Goal: Task Accomplishment & Management: Manage account settings

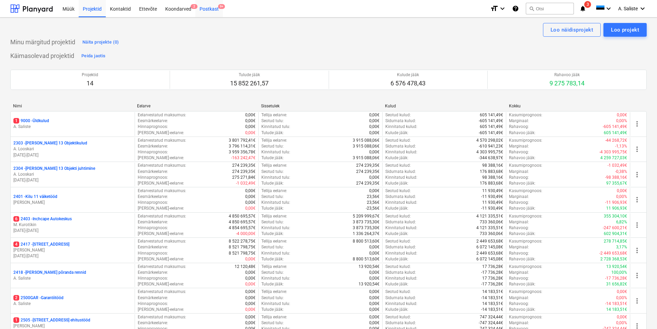
click at [203, 6] on div "Postkast 9+" at bounding box center [208, 9] width 27 height 18
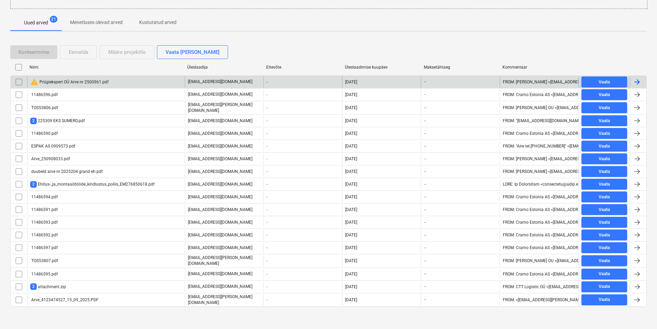
click at [76, 81] on div "warning Prügiekspert OÜ Arve nr 2500961.pdf" at bounding box center [69, 82] width 78 height 8
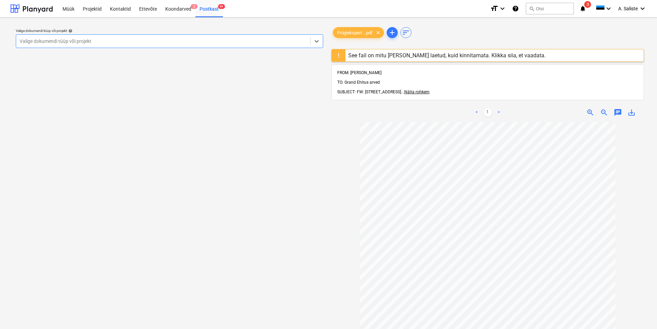
click at [355, 52] on div "See fail on mitu [PERSON_NAME] laetud, kuid kinnitamata. Klikka siia, et vaadat…" at bounding box center [446, 55] width 197 height 7
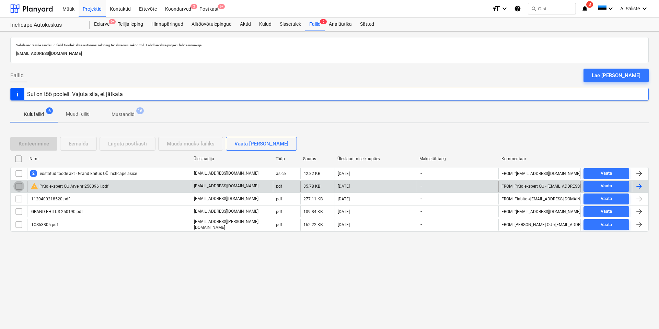
click at [19, 188] on input "checkbox" at bounding box center [18, 186] width 11 height 11
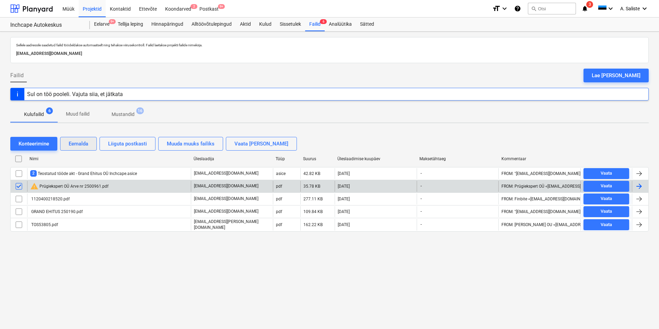
click at [79, 144] on div "Eemalda" at bounding box center [79, 143] width 20 height 9
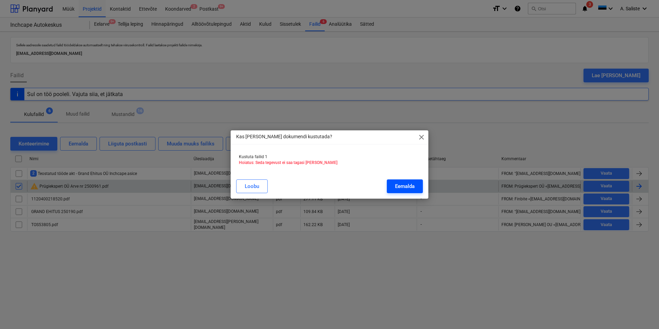
click at [408, 185] on div "Eemalda" at bounding box center [405, 186] width 20 height 9
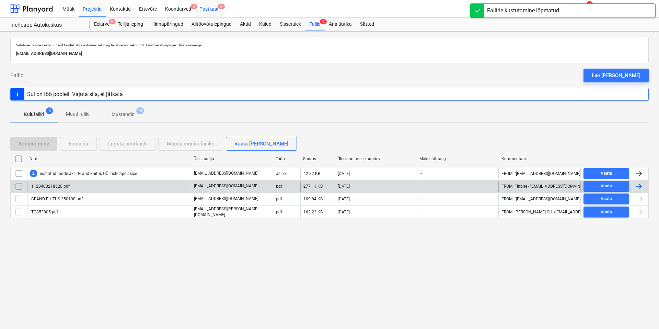
click at [204, 9] on div "Postkast 9+" at bounding box center [208, 9] width 27 height 18
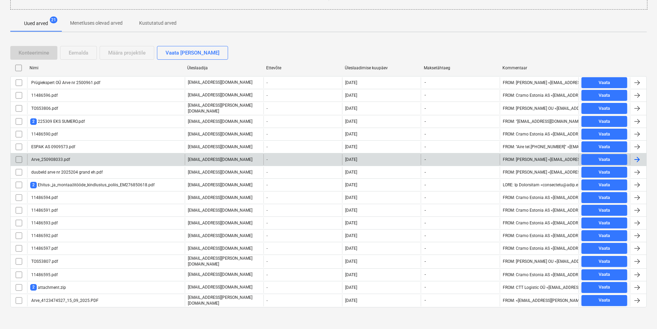
scroll to position [115, 0]
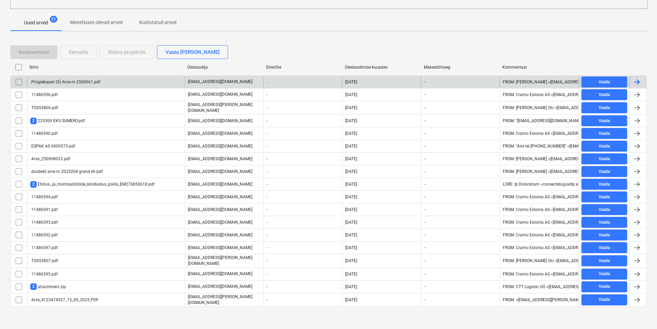
click at [79, 80] on div "Prügiekspert OÜ Arve nr 2500961.pdf" at bounding box center [65, 82] width 70 height 5
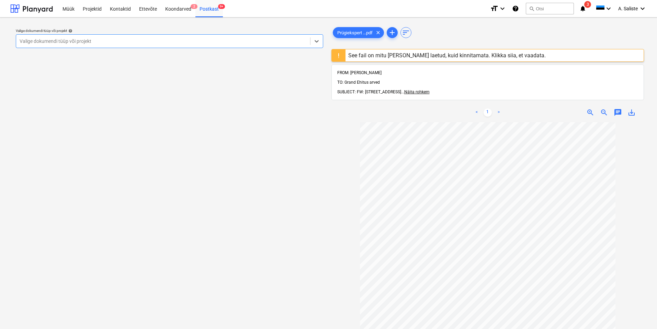
click at [195, 42] on div at bounding box center [163, 41] width 287 height 7
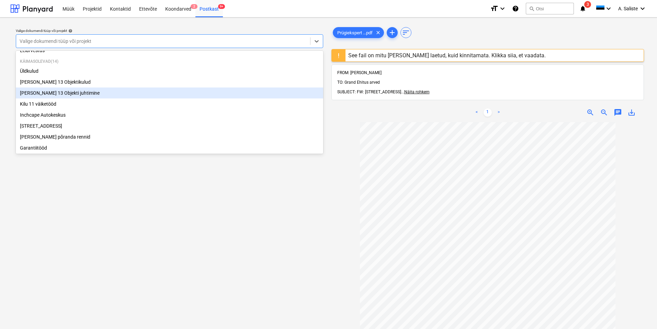
scroll to position [34, 0]
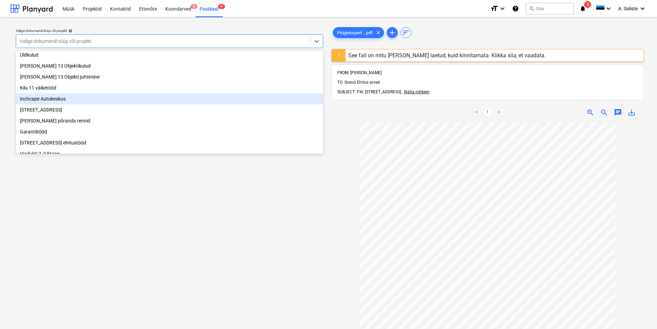
click at [56, 104] on div "Inchcape Autokeskus" at bounding box center [169, 98] width 307 height 11
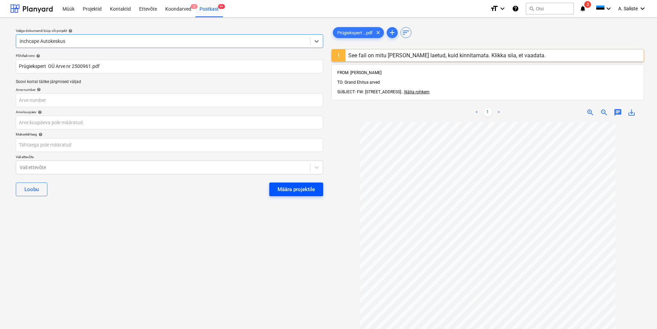
click at [282, 186] on div "Määra projektile" at bounding box center [296, 189] width 37 height 9
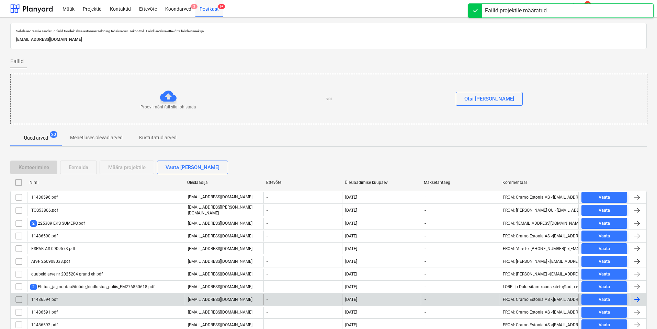
scroll to position [102, 0]
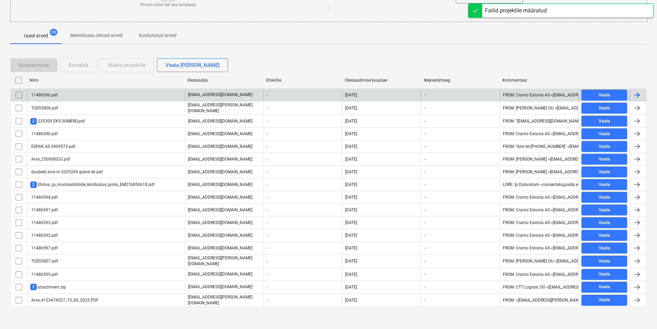
click at [54, 94] on div "11486596.pdf" at bounding box center [43, 95] width 27 height 5
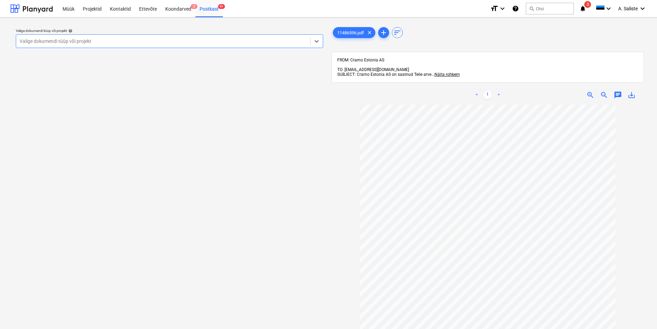
click at [180, 39] on div at bounding box center [163, 41] width 287 height 7
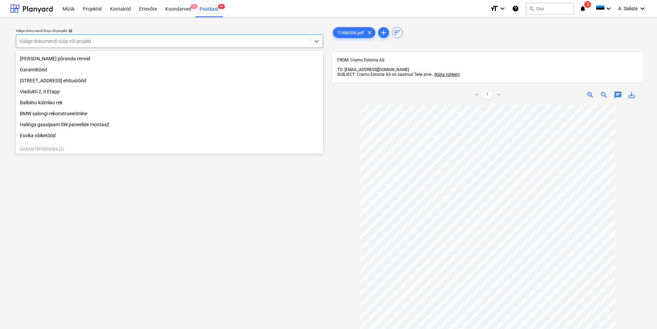
scroll to position [128, 0]
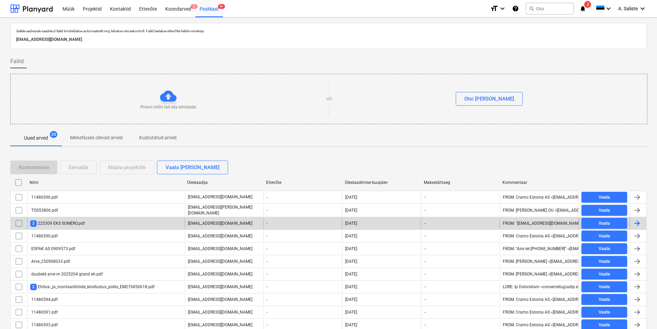
scroll to position [102, 0]
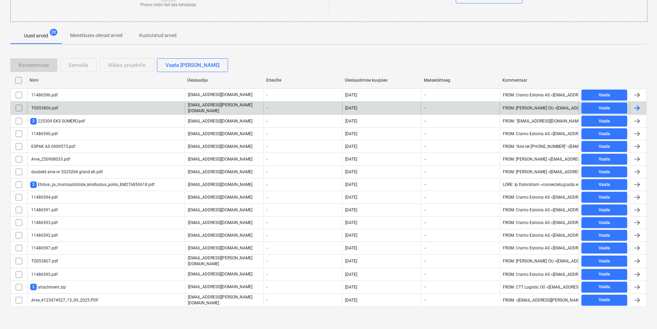
click at [58, 108] on div "TOS53806.pdf" at bounding box center [106, 108] width 158 height 12
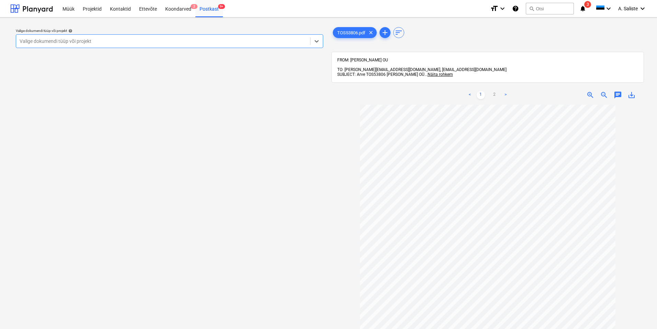
click at [186, 44] on div at bounding box center [163, 41] width 287 height 7
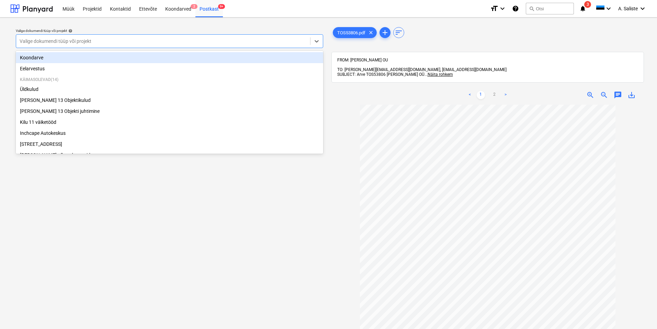
click at [292, 43] on div at bounding box center [163, 41] width 287 height 7
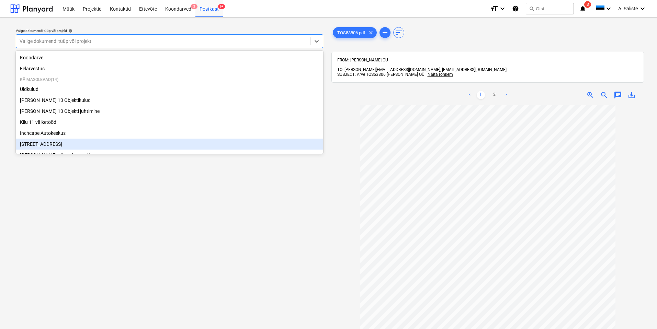
click at [168, 182] on div "Valige dokumendi tüüp või projekt help option Narva mnt 120 focused, 8 of 18. 1…" at bounding box center [169, 220] width 318 height 395
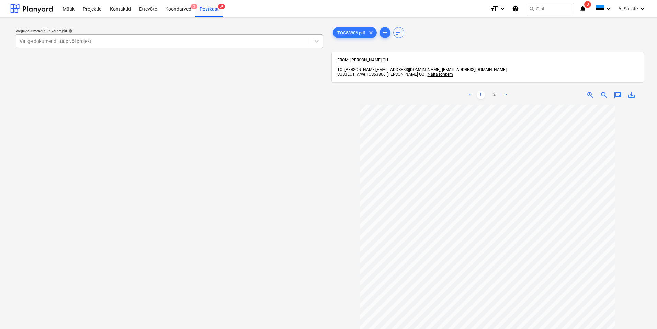
click at [293, 41] on div at bounding box center [163, 41] width 287 height 7
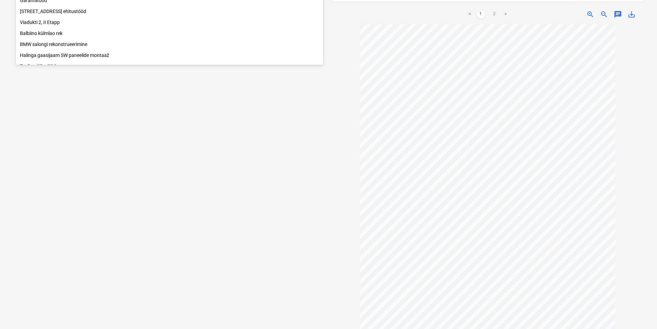
scroll to position [60, 0]
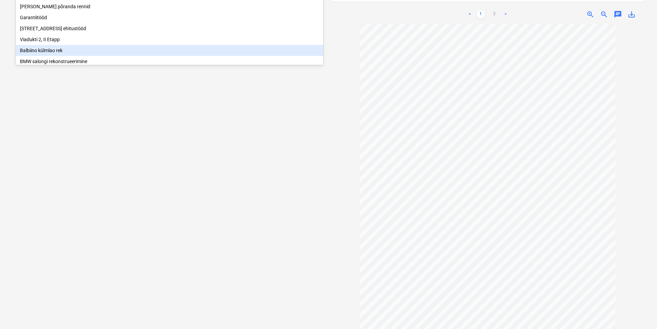
click at [60, 52] on div "Balbiino külmlao rek" at bounding box center [169, 50] width 307 height 11
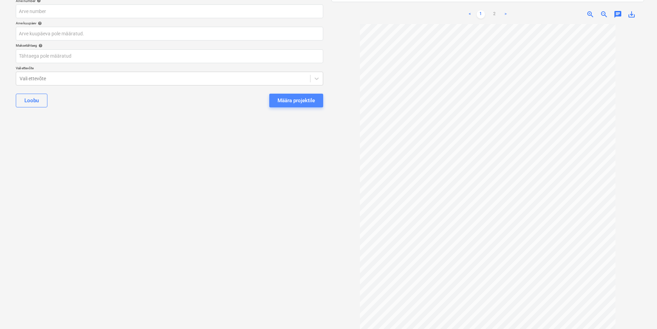
click at [301, 103] on div "Määra projektile" at bounding box center [296, 100] width 37 height 9
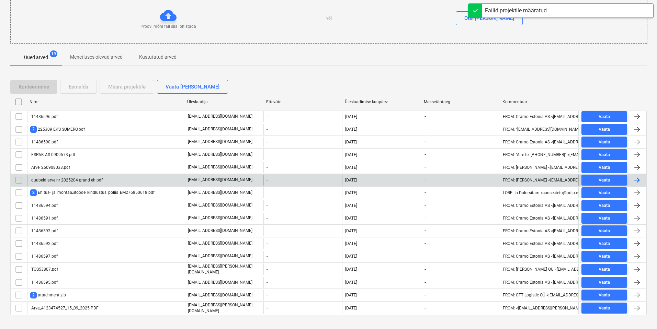
scroll to position [90, 0]
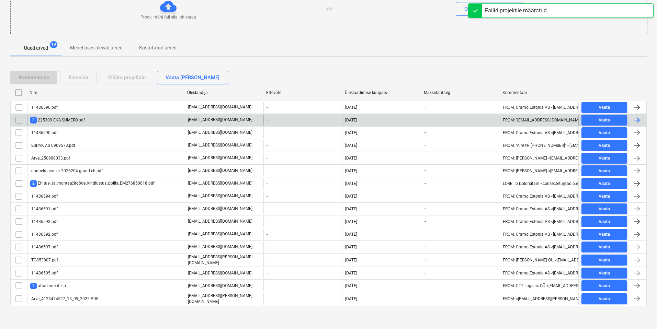
click at [64, 121] on div "2 225309 EKS SUMERO.pdf" at bounding box center [57, 120] width 55 height 7
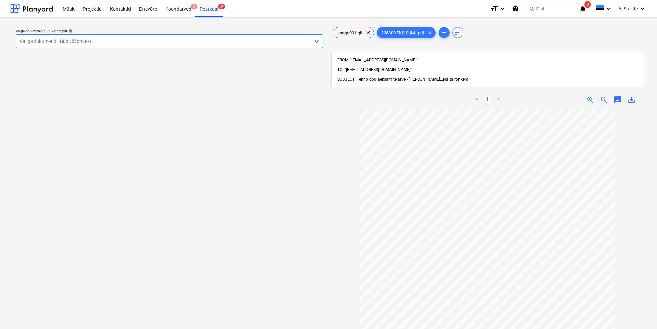
click at [196, 39] on div at bounding box center [163, 41] width 287 height 7
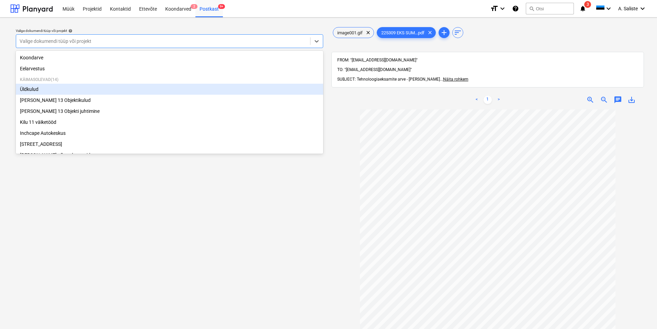
click at [61, 94] on div "Üldkulud" at bounding box center [169, 89] width 307 height 11
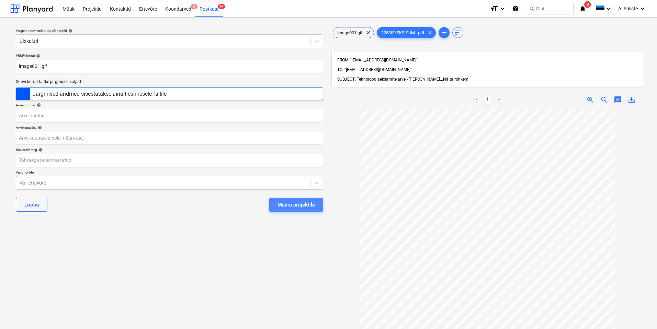
click at [284, 204] on div "Määra projektile" at bounding box center [296, 205] width 37 height 9
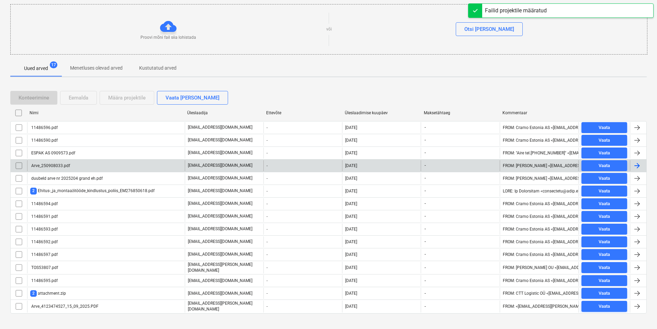
scroll to position [77, 0]
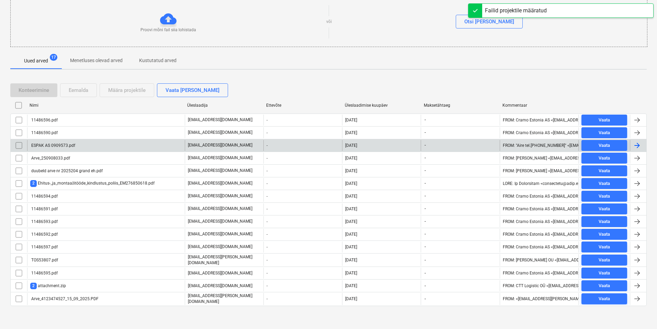
click at [63, 144] on div "ESPAK AS 0909573.pdf" at bounding box center [52, 145] width 45 height 5
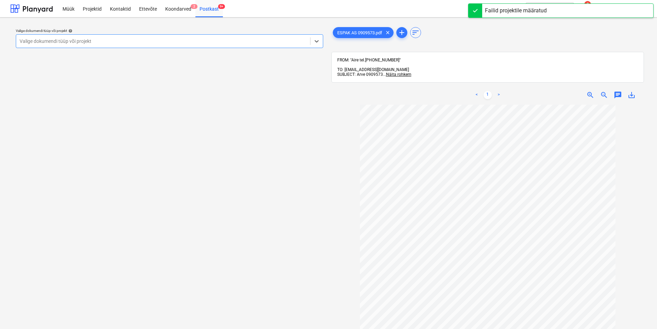
click at [230, 38] on div at bounding box center [163, 41] width 287 height 7
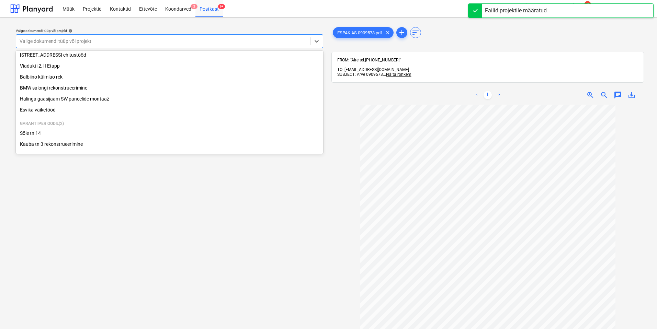
scroll to position [128, 0]
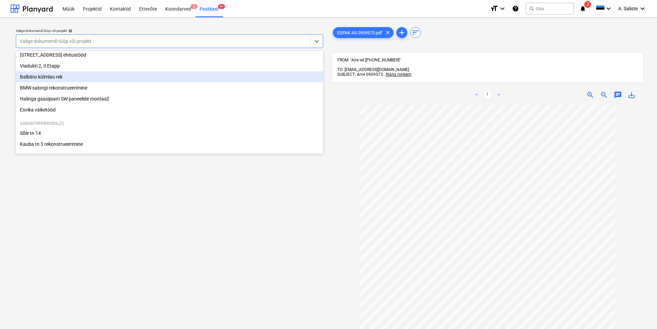
click at [46, 75] on div "Balbiino külmlao rek" at bounding box center [169, 76] width 307 height 11
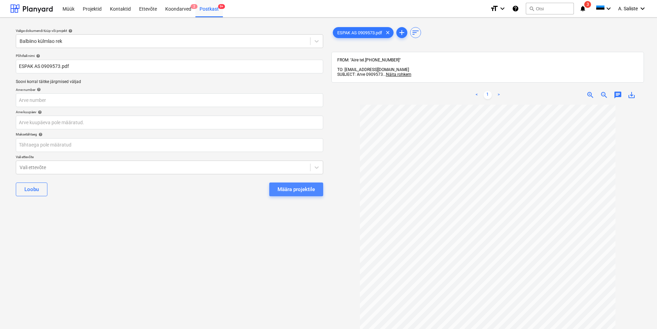
click at [297, 189] on div "Määra projektile" at bounding box center [296, 189] width 37 height 9
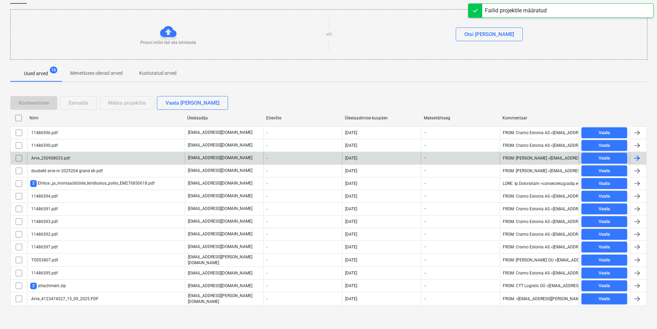
click at [65, 156] on div "Arve_250908033.pdf" at bounding box center [50, 158] width 40 height 5
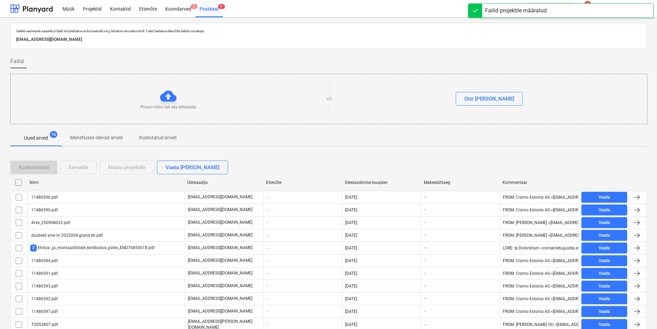
scroll to position [65, 0]
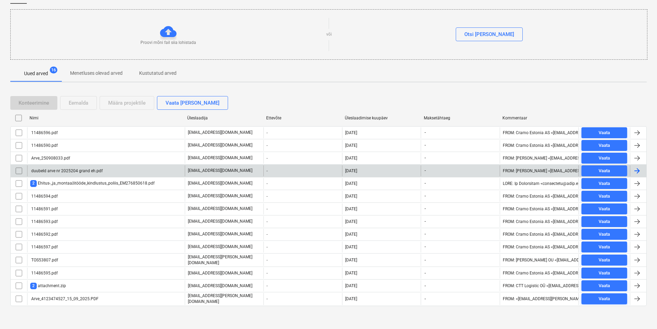
click at [61, 173] on div "duubeld arve nr 2025204 grand eh.pdf" at bounding box center [66, 171] width 72 height 5
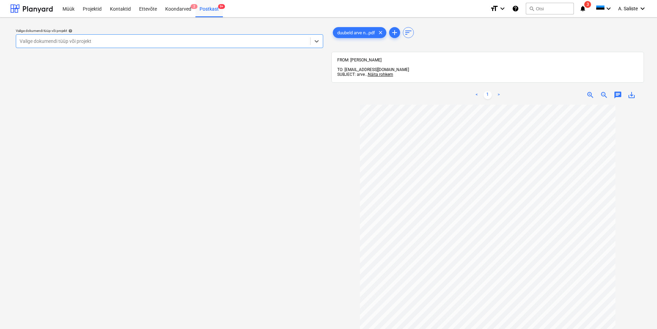
click at [239, 44] on div at bounding box center [163, 41] width 287 height 7
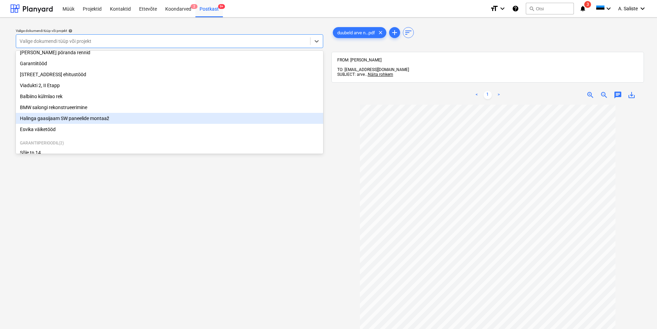
scroll to position [103, 0]
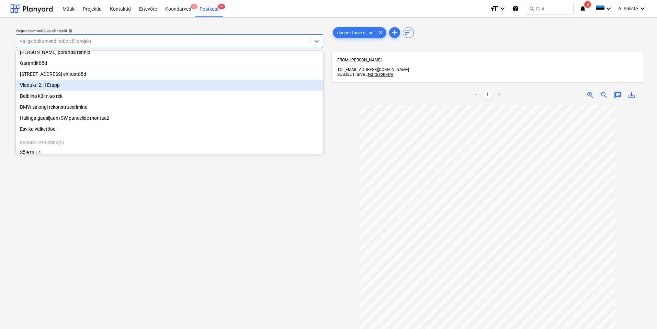
click at [72, 91] on div "Viadukti 2, II Etapp" at bounding box center [169, 85] width 307 height 11
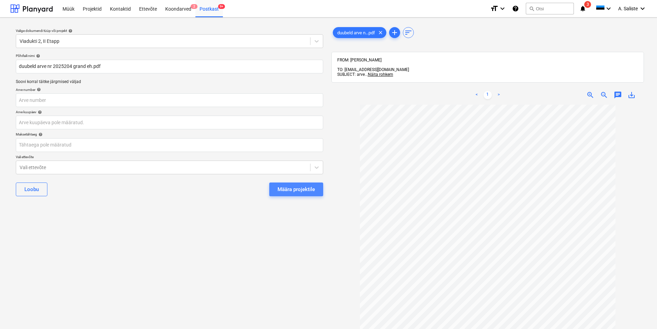
click at [293, 191] on div "Määra projektile" at bounding box center [296, 189] width 37 height 9
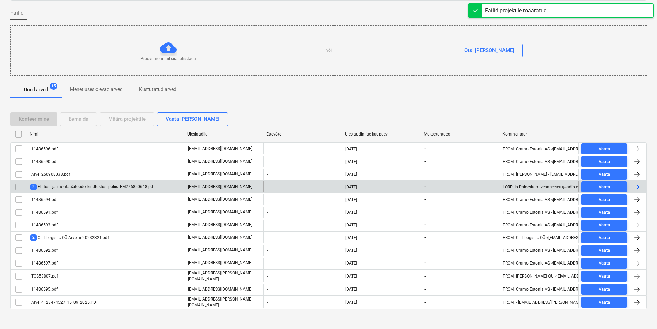
scroll to position [52, 0]
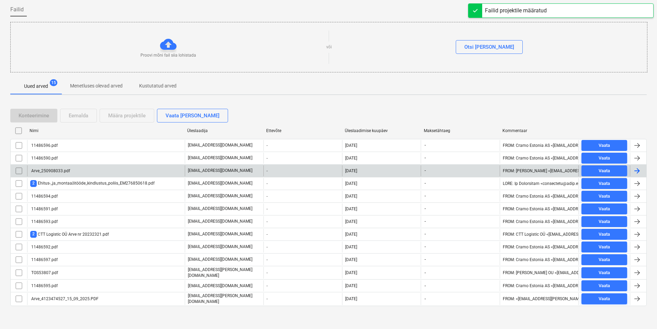
click at [84, 172] on div "Arve_250908033.pdf" at bounding box center [106, 171] width 158 height 11
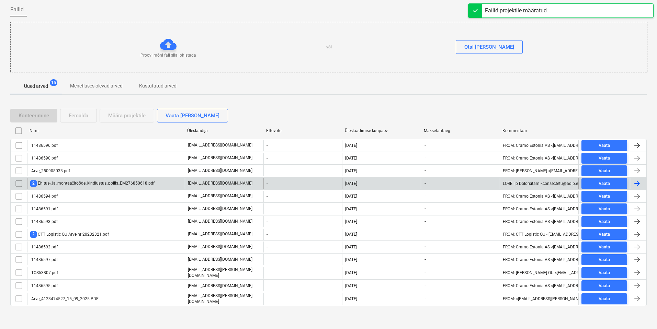
click at [60, 181] on div "2 Ehitus-_ja_montaažitööde_kindlustus_poliis_EM276850618.pdf" at bounding box center [92, 183] width 124 height 7
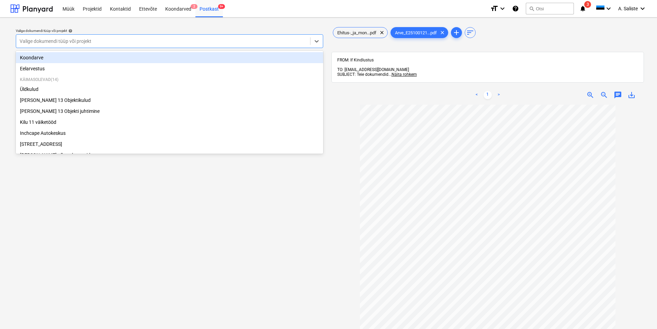
click at [225, 36] on div "Valige dokumendi tüüp või projekt" at bounding box center [163, 41] width 294 height 10
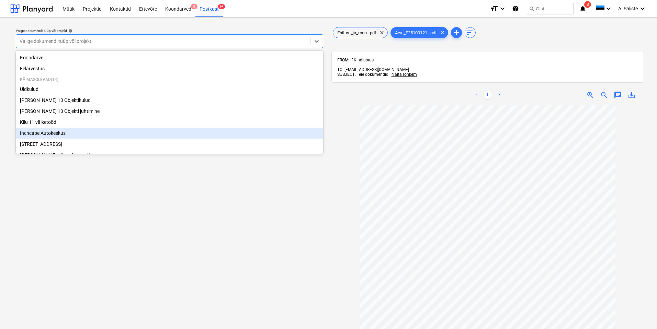
click at [44, 133] on div "Inchcape Autokeskus" at bounding box center [169, 133] width 307 height 11
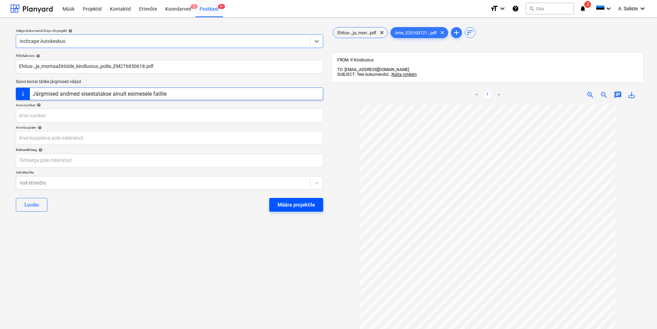
click at [287, 203] on div "Määra projektile" at bounding box center [296, 205] width 37 height 9
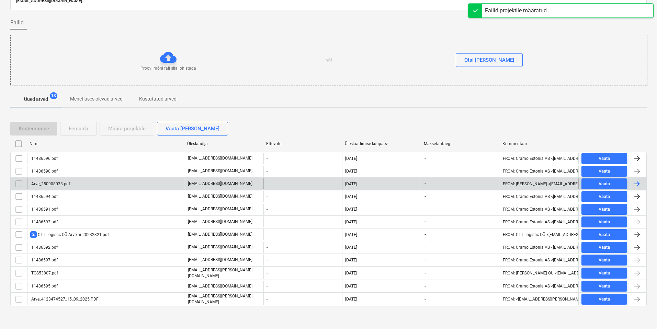
scroll to position [39, 0]
click at [59, 183] on div "Arve_250908033.pdf" at bounding box center [50, 183] width 40 height 5
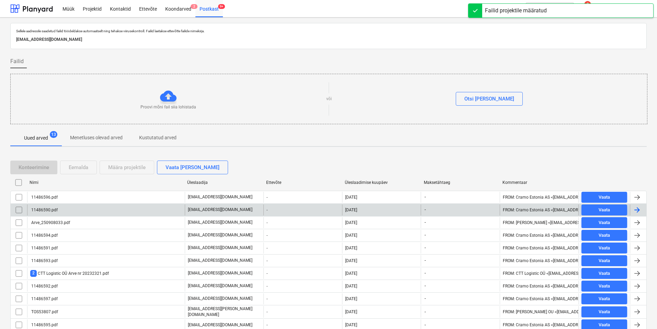
scroll to position [39, 0]
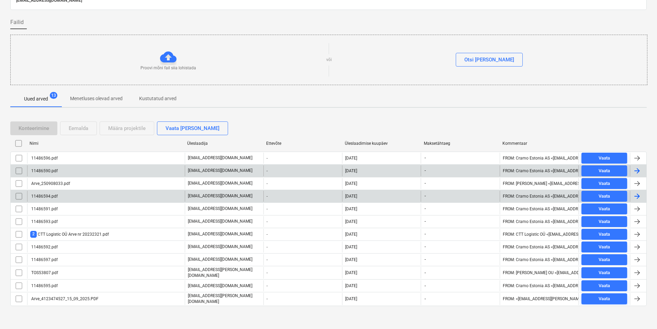
click at [49, 198] on div "11486594.pdf" at bounding box center [43, 196] width 27 height 5
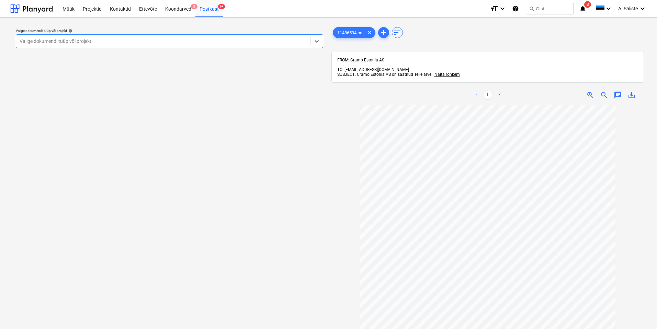
click at [252, 43] on div at bounding box center [163, 41] width 287 height 7
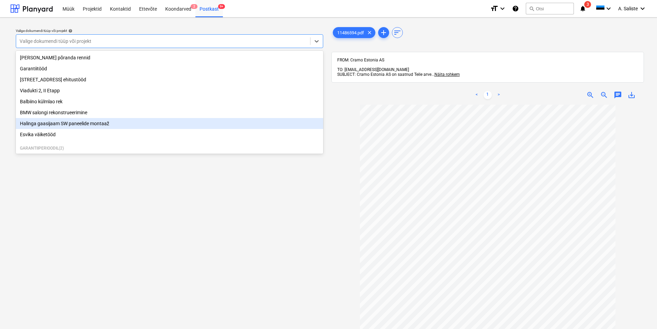
scroll to position [103, 0]
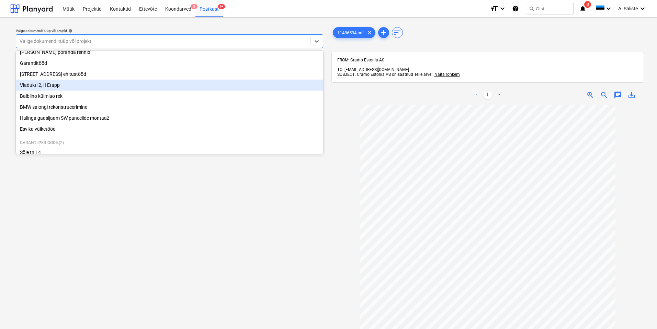
click at [56, 89] on div "Viadukti 2, II Etapp" at bounding box center [169, 85] width 307 height 11
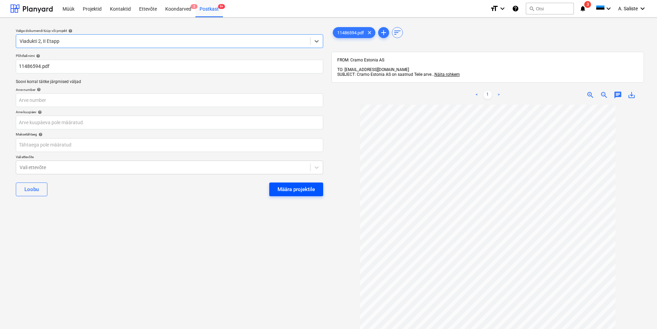
click at [302, 190] on div "Määra projektile" at bounding box center [296, 189] width 37 height 9
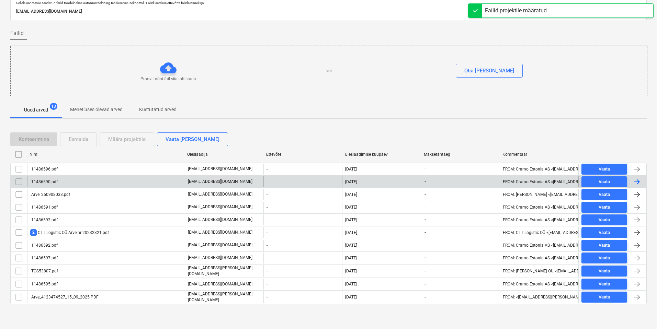
scroll to position [26, 0]
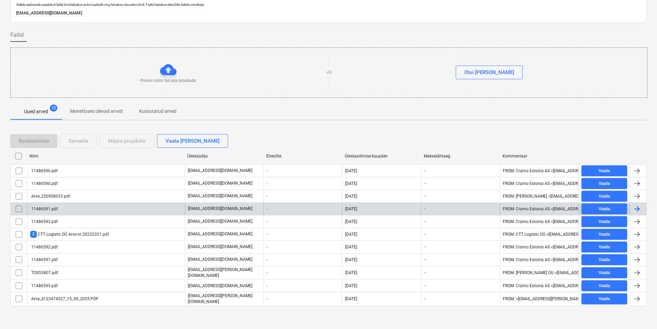
click at [89, 208] on div "11486591.pdf" at bounding box center [106, 209] width 158 height 11
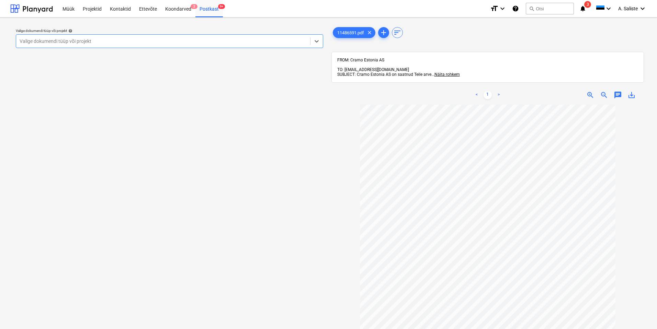
click at [234, 43] on div at bounding box center [163, 41] width 287 height 7
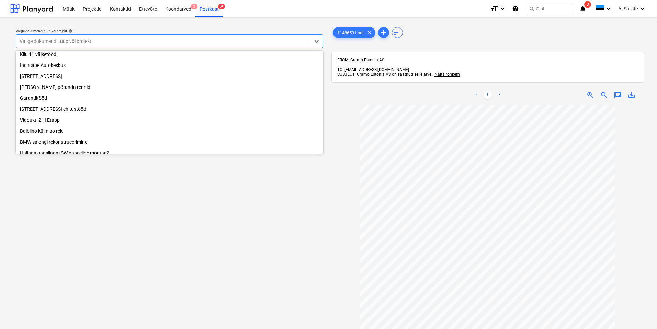
scroll to position [69, 0]
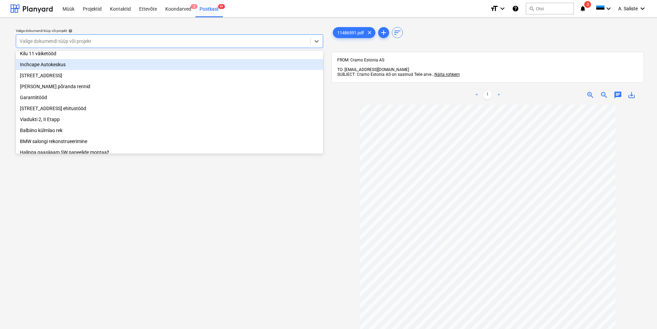
click at [61, 67] on div "Inchcape Autokeskus" at bounding box center [169, 64] width 307 height 11
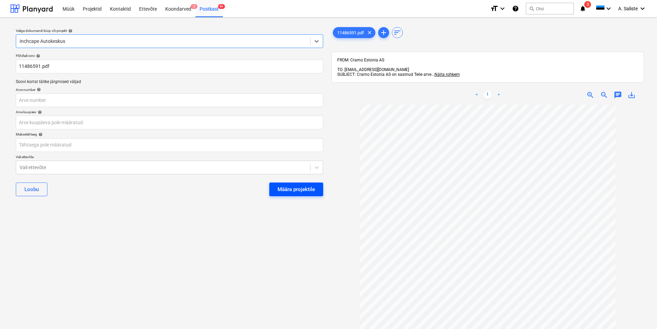
click at [298, 190] on div "Määra projektile" at bounding box center [296, 189] width 37 height 9
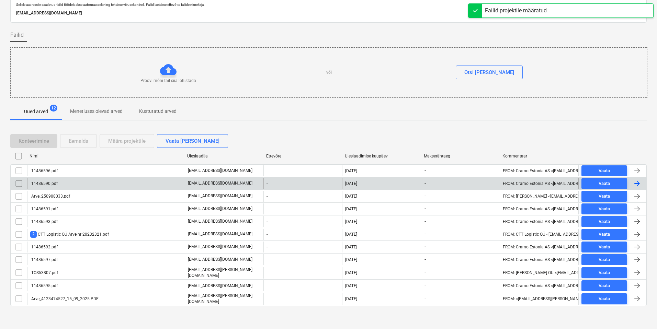
scroll to position [14, 0]
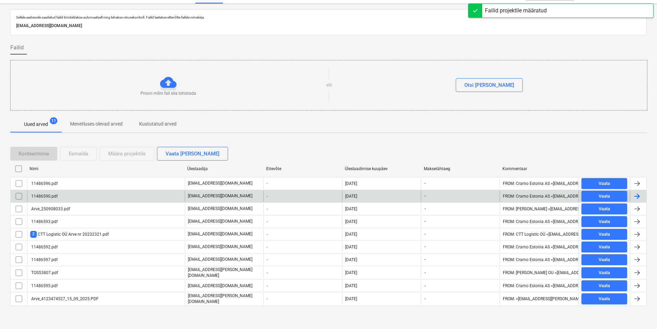
click at [84, 196] on div "11486590.pdf" at bounding box center [106, 196] width 158 height 11
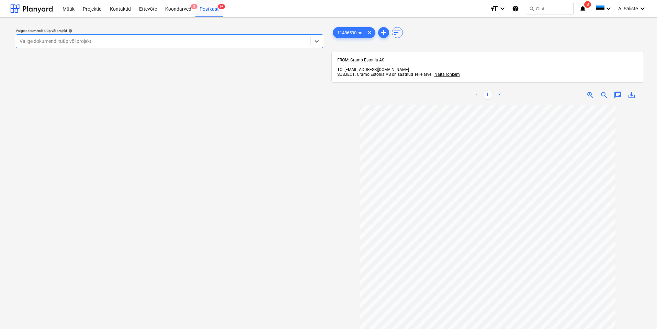
click at [234, 43] on div at bounding box center [163, 41] width 287 height 7
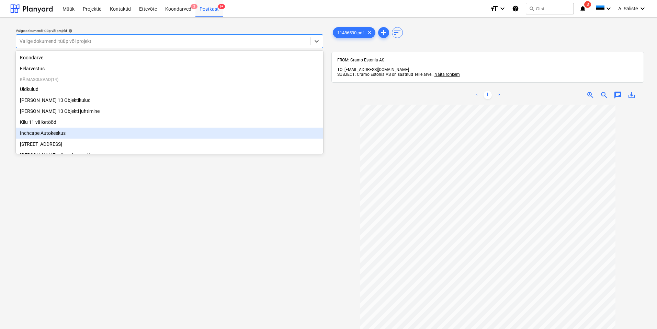
click at [66, 134] on div "Inchcape Autokeskus" at bounding box center [169, 133] width 307 height 11
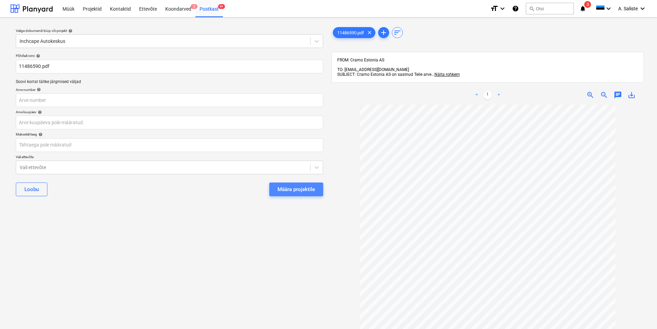
click at [301, 194] on div "Määra projektile" at bounding box center [296, 189] width 37 height 9
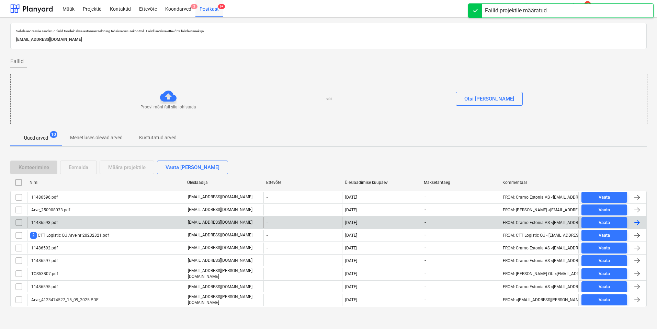
scroll to position [1, 0]
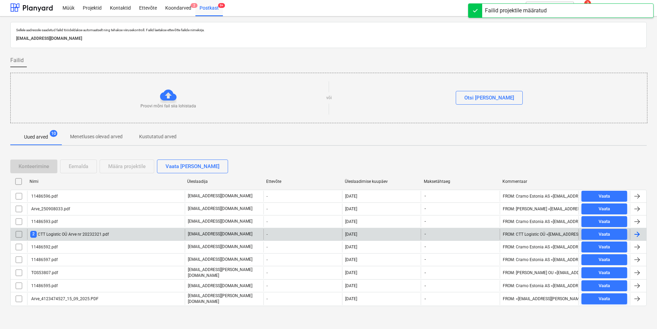
click at [76, 233] on div "2 CTT Logistic OÜ Arve nr 20232321.pdf" at bounding box center [69, 234] width 79 height 7
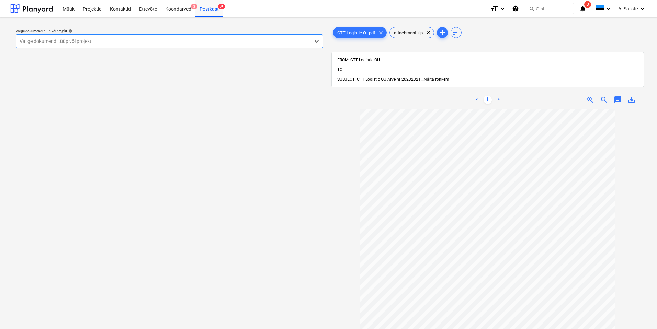
click at [206, 42] on div at bounding box center [163, 41] width 287 height 7
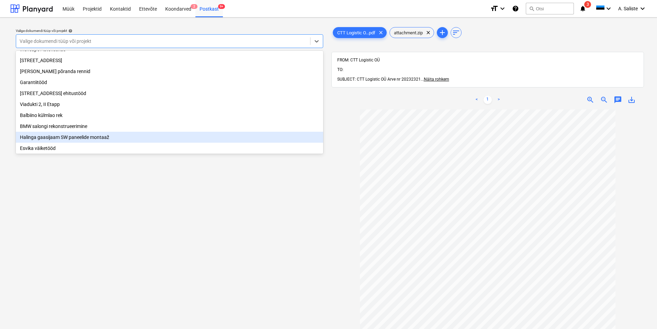
scroll to position [128, 0]
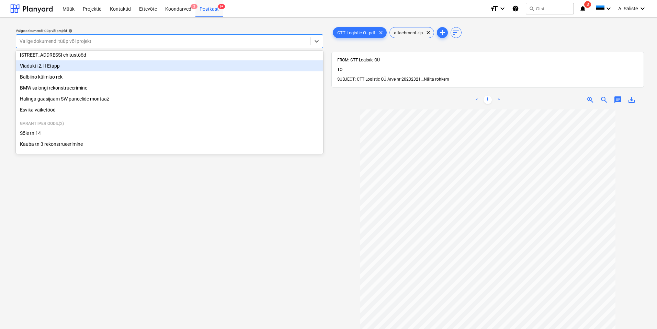
click at [69, 63] on div "Viadukti 2, II Etapp" at bounding box center [169, 65] width 307 height 11
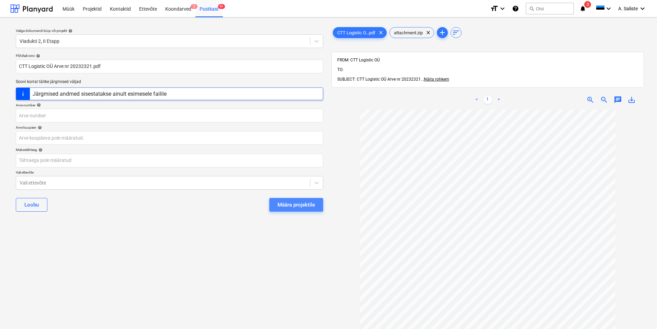
click at [303, 206] on div "Määra projektile" at bounding box center [296, 205] width 37 height 9
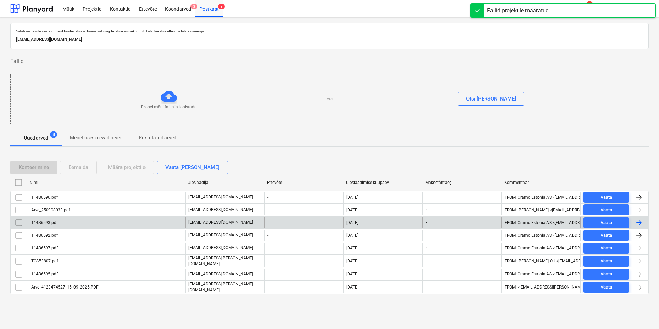
click at [66, 223] on div "11486593.pdf" at bounding box center [106, 222] width 158 height 11
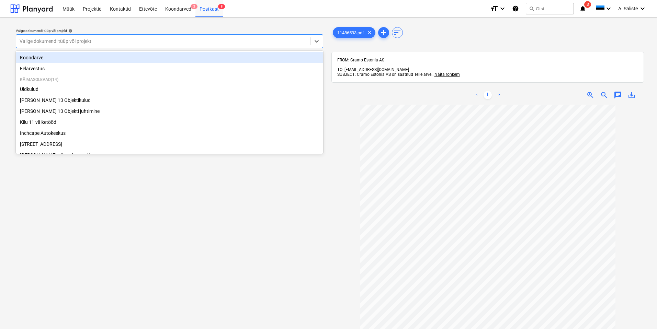
click at [246, 47] on div "Valige dokumendi tüüp või projekt" at bounding box center [169, 41] width 307 height 14
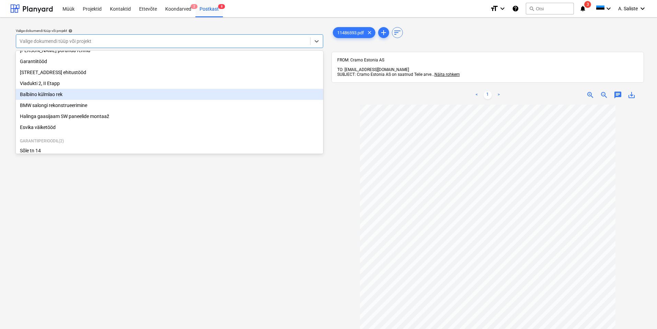
scroll to position [94, 0]
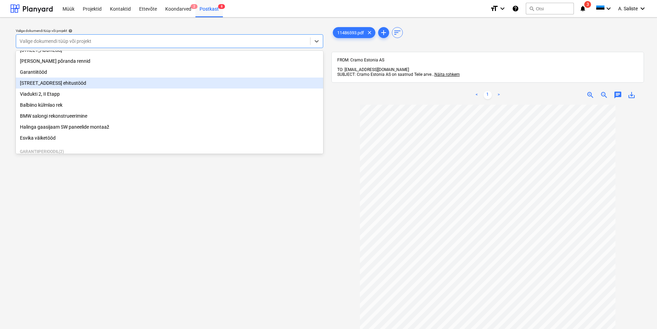
click at [59, 88] on div "[STREET_ADDRESS] ehitustööd" at bounding box center [169, 83] width 307 height 11
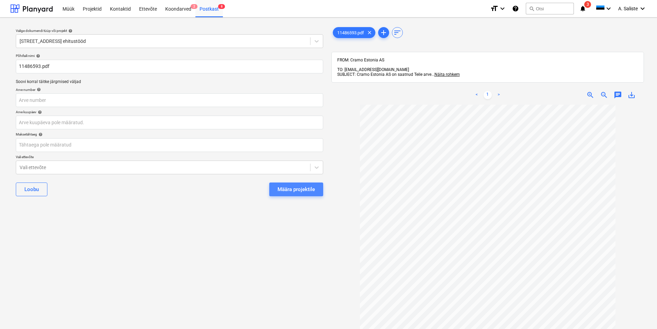
click at [296, 190] on div "Määra projektile" at bounding box center [296, 189] width 37 height 9
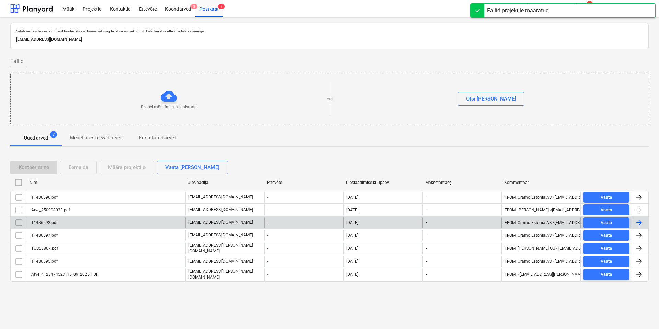
click at [54, 225] on div "11486592.pdf" at bounding box center [43, 222] width 27 height 5
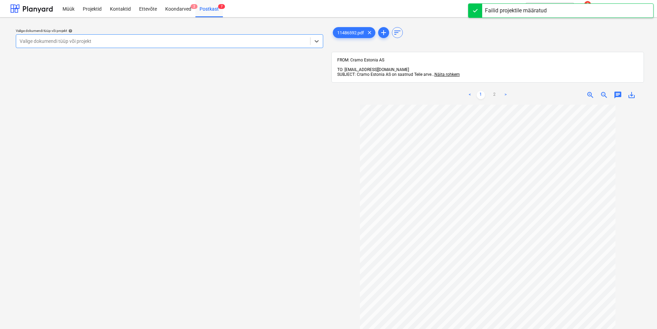
click at [249, 41] on div at bounding box center [163, 41] width 287 height 7
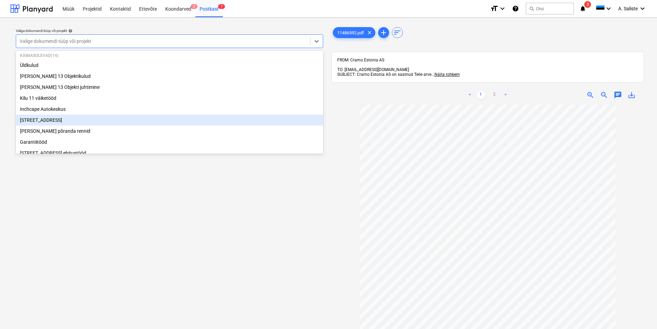
scroll to position [34, 0]
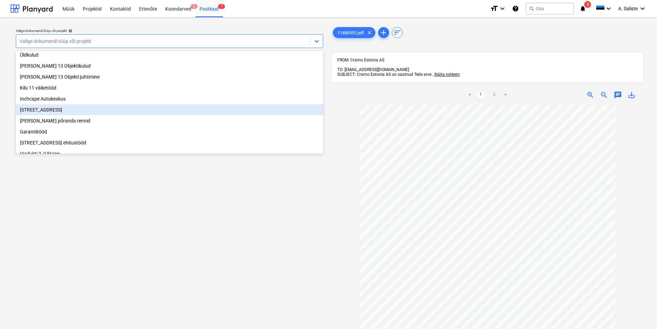
click at [52, 112] on div "[STREET_ADDRESS]" at bounding box center [169, 109] width 307 height 11
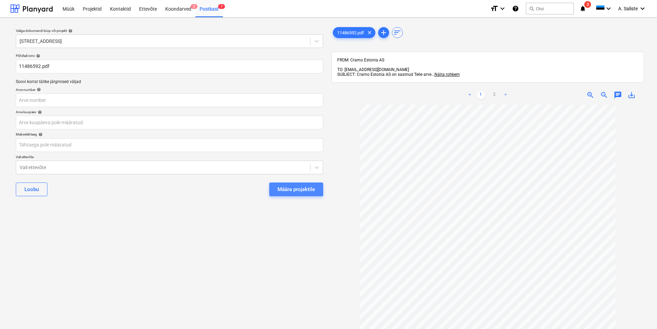
click at [279, 192] on div "Määra projektile" at bounding box center [296, 189] width 37 height 9
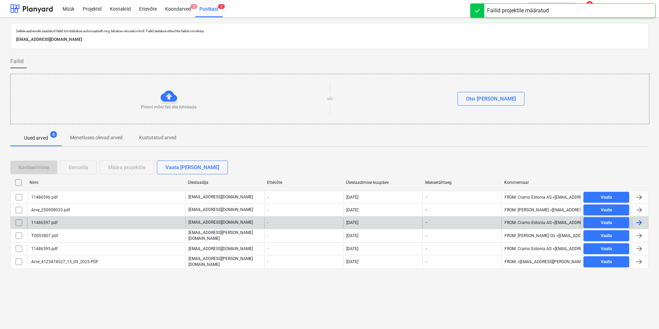
click at [54, 225] on div "11486597.pdf" at bounding box center [43, 222] width 27 height 5
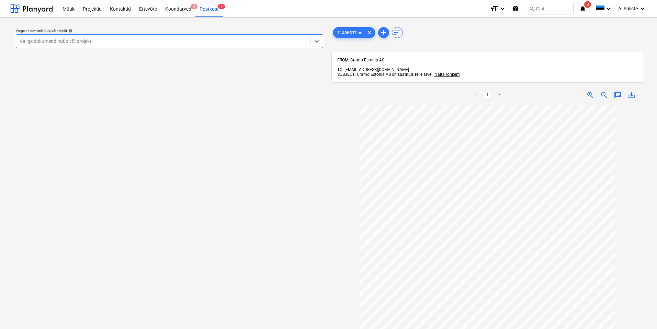
click at [225, 41] on div at bounding box center [163, 41] width 287 height 7
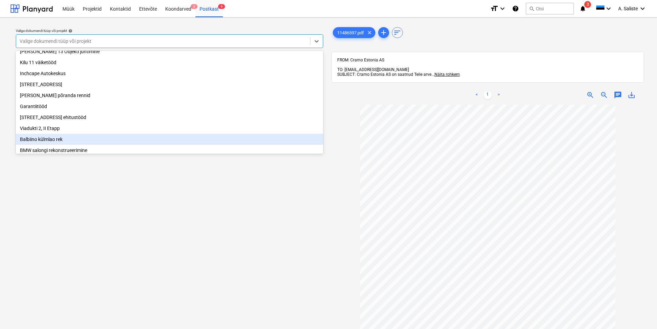
scroll to position [69, 0]
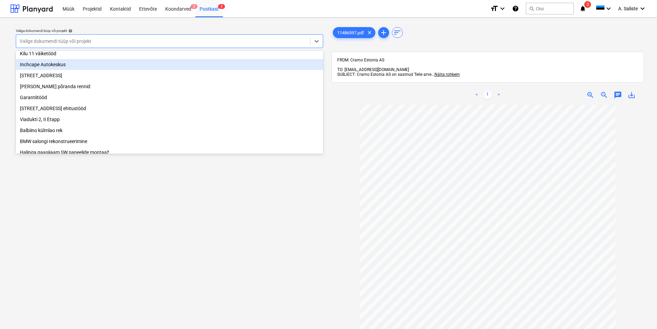
click at [59, 68] on div "Inchcape Autokeskus" at bounding box center [169, 64] width 307 height 11
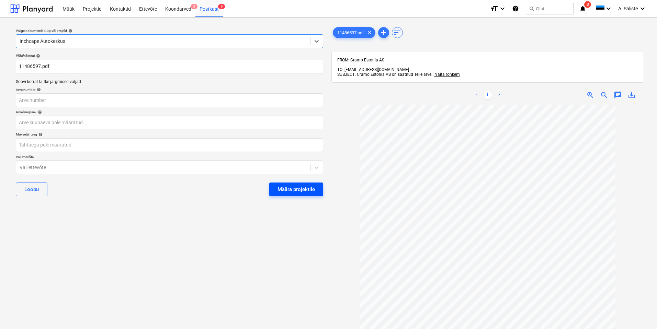
click at [284, 186] on div "Määra projektile" at bounding box center [296, 189] width 37 height 9
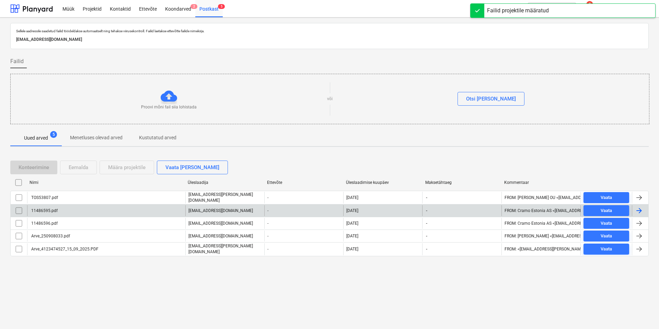
click at [57, 211] on div "11486595.pdf" at bounding box center [106, 210] width 158 height 11
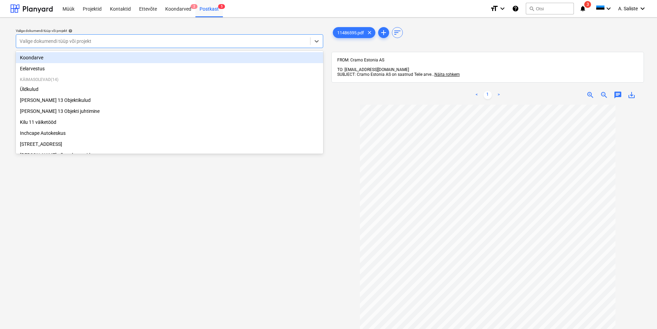
click at [236, 46] on div "Valige dokumendi tüüp või projekt" at bounding box center [163, 41] width 294 height 10
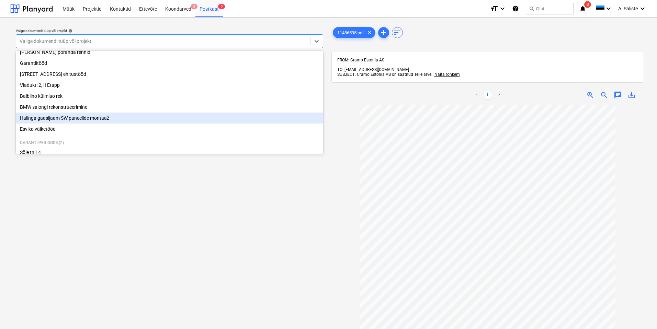
scroll to position [128, 0]
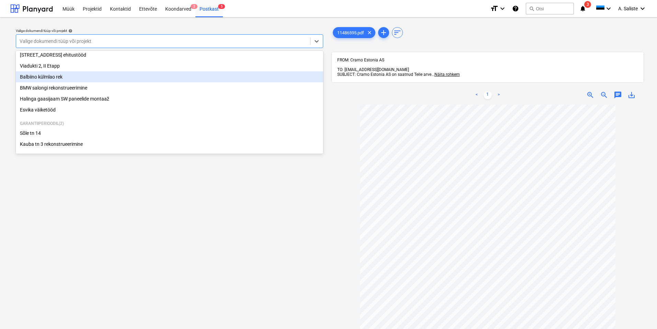
click at [63, 78] on div "Balbiino külmlao rek" at bounding box center [169, 76] width 307 height 11
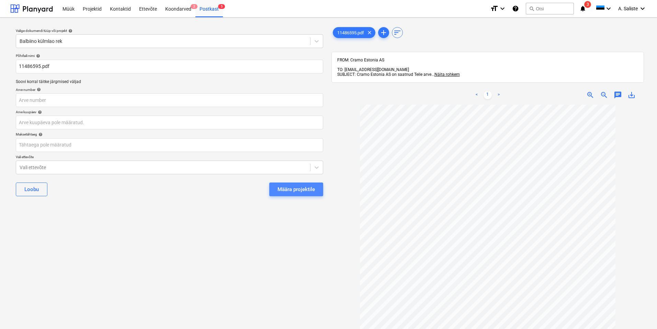
click at [282, 185] on div "Määra projektile" at bounding box center [296, 189] width 37 height 9
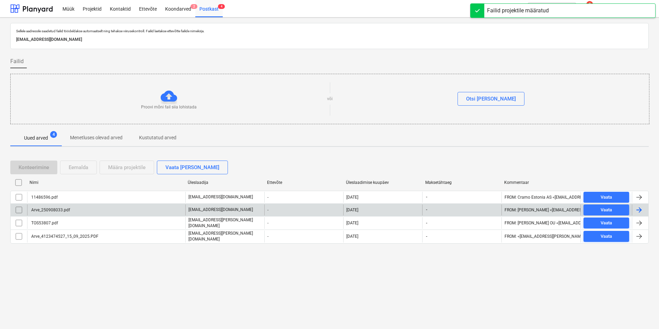
click at [70, 211] on div "Arve_250908033.pdf" at bounding box center [106, 210] width 158 height 11
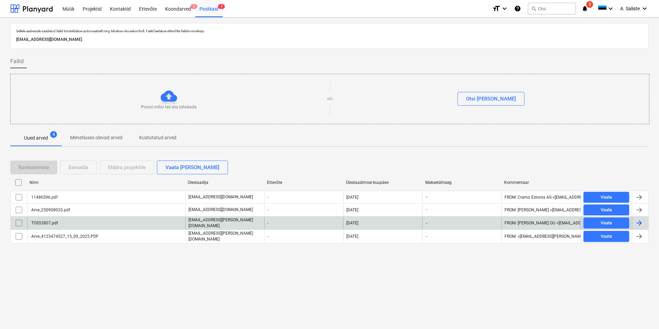
click at [73, 223] on div "TOS53807.pdf" at bounding box center [106, 223] width 158 height 12
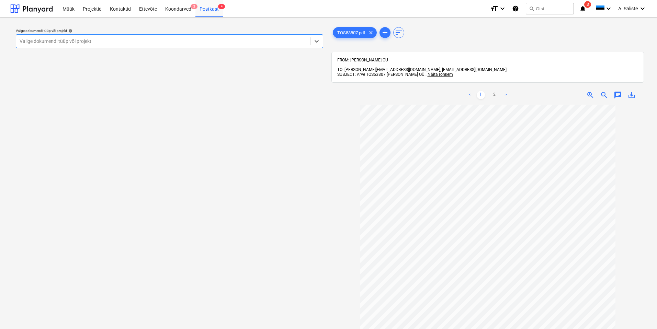
click at [240, 40] on div at bounding box center [163, 41] width 287 height 7
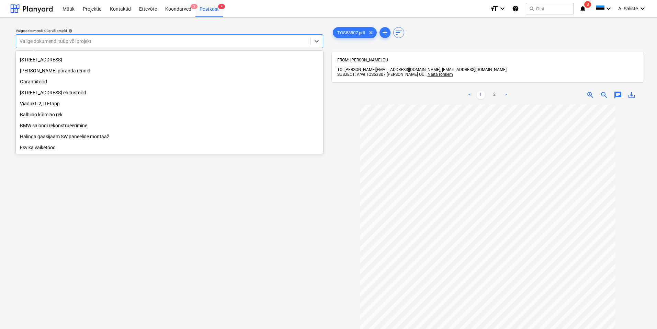
scroll to position [128, 0]
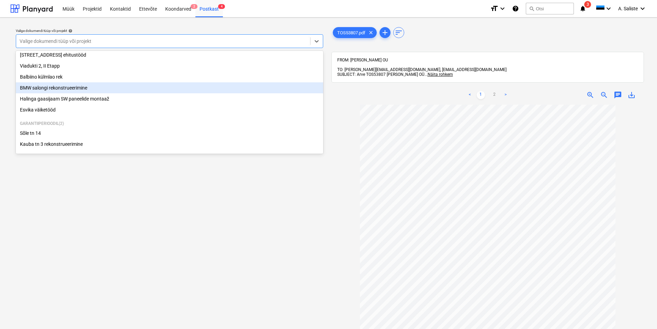
click at [74, 87] on div "BMW salongi rekonstrueerimine" at bounding box center [169, 87] width 307 height 11
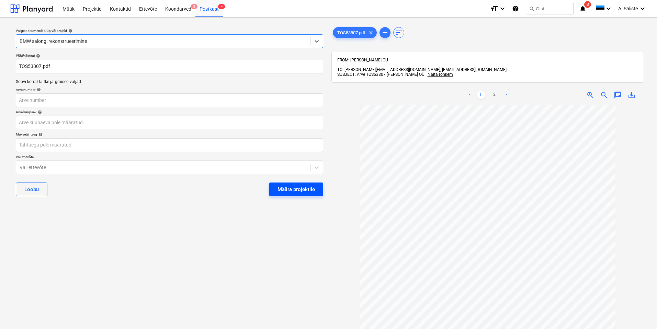
click at [297, 187] on div "Määra projektile" at bounding box center [296, 189] width 37 height 9
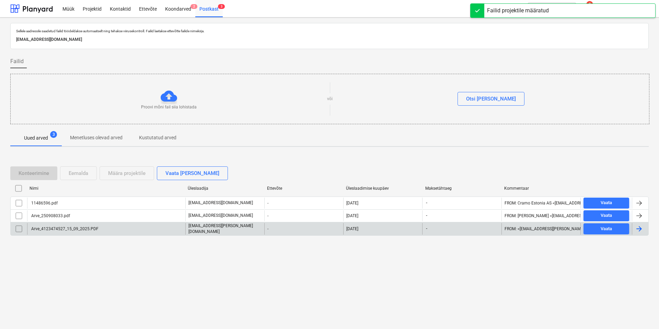
click at [83, 227] on div "Arve_4123474527_15_09_2025.PDF" at bounding box center [64, 229] width 68 height 5
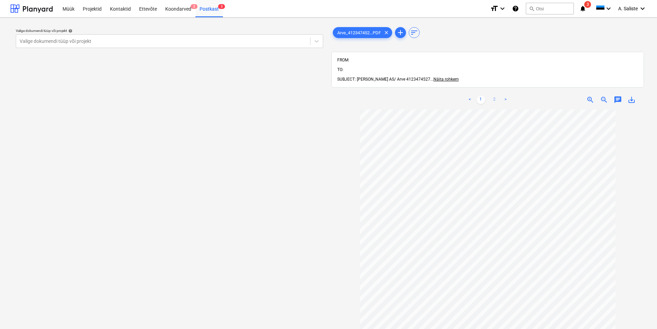
click at [494, 96] on link "2" at bounding box center [494, 100] width 8 height 8
click at [291, 43] on div at bounding box center [163, 41] width 287 height 7
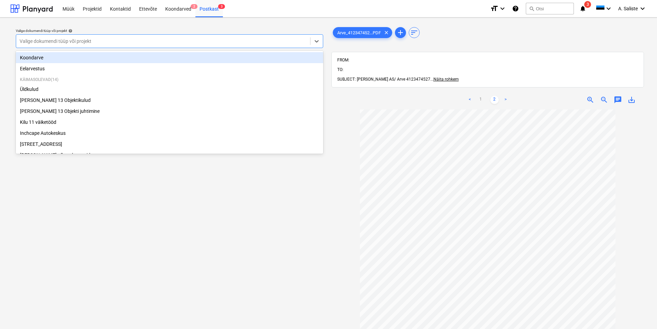
click at [42, 58] on div "Koondarve" at bounding box center [169, 57] width 307 height 11
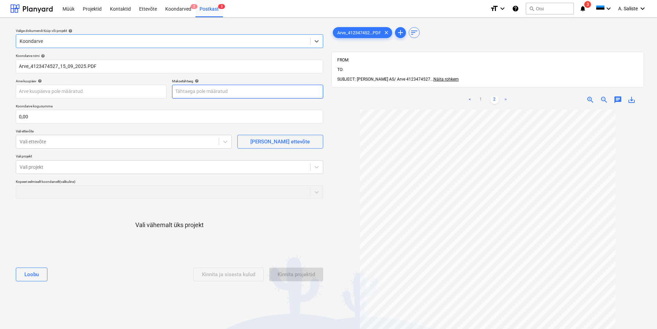
click at [185, 93] on body "Müük Projektid Kontaktid Ettevõte Koondarved 2 Postkast 3 format_size keyboard_…" at bounding box center [328, 164] width 657 height 329
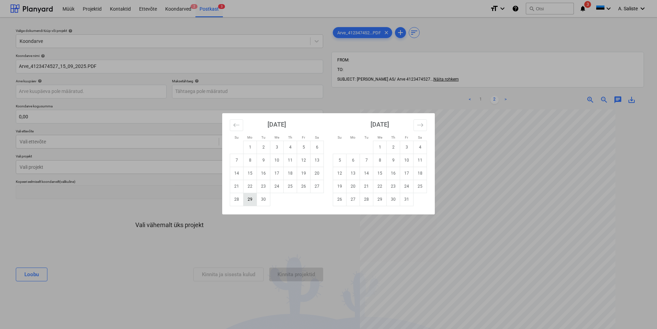
click at [245, 200] on td "29" at bounding box center [250, 199] width 13 height 13
type input "[DATE]"
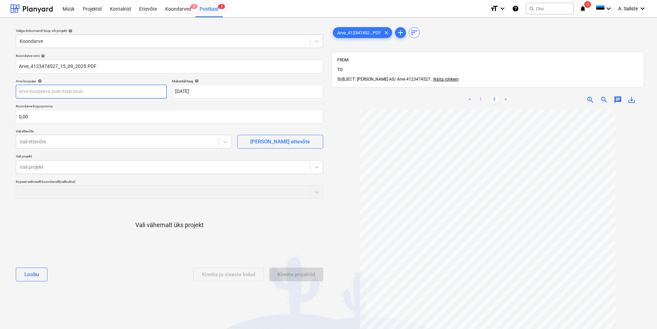
click at [86, 91] on body "Müük Projektid Kontaktid Ettevõte Koondarved 2 Postkast 3 format_size keyboard_…" at bounding box center [328, 164] width 657 height 329
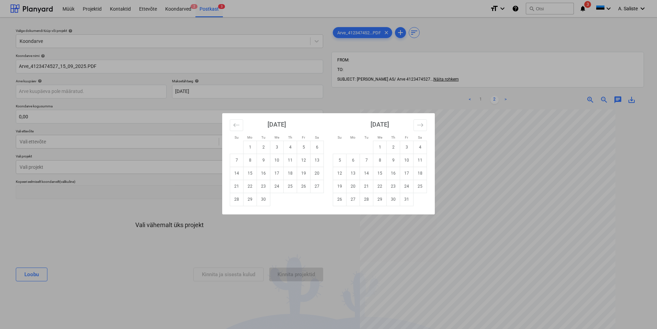
click at [337, 102] on div "Su Mo Tu We Th Fr Sa Su Mo Tu We Th Fr Sa [DATE] 1 2 3 4 5 6 7 8 9 10 11 12 13 …" at bounding box center [328, 164] width 657 height 329
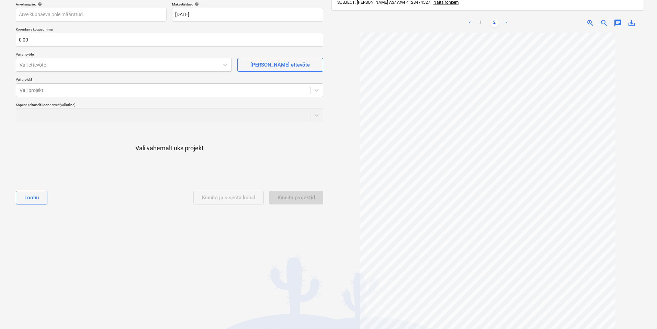
scroll to position [89, 0]
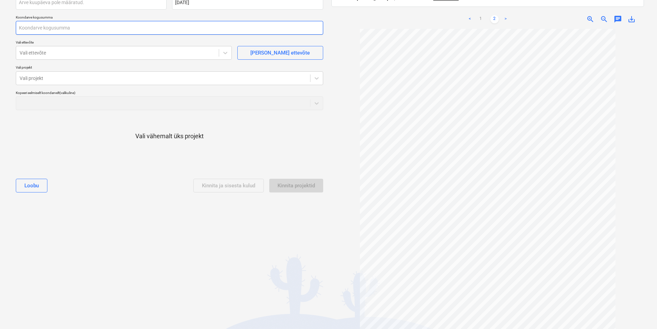
click at [68, 25] on input "text" at bounding box center [169, 28] width 307 height 14
type input "180,97"
click at [133, 78] on div at bounding box center [163, 78] width 287 height 7
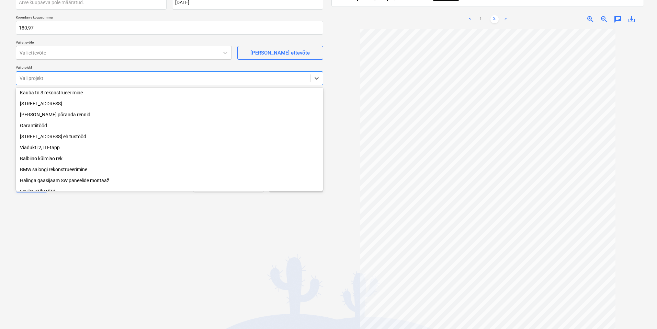
scroll to position [69, 0]
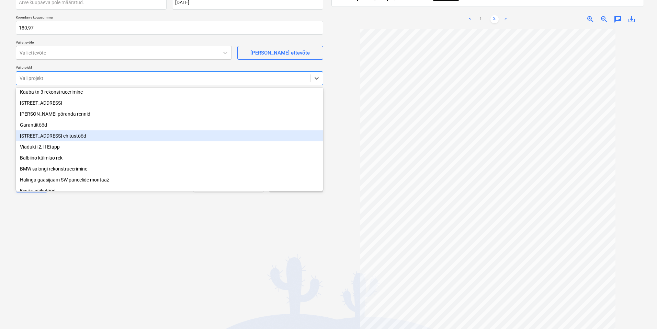
click at [61, 141] on div "[STREET_ADDRESS] ehitustööd" at bounding box center [169, 136] width 307 height 11
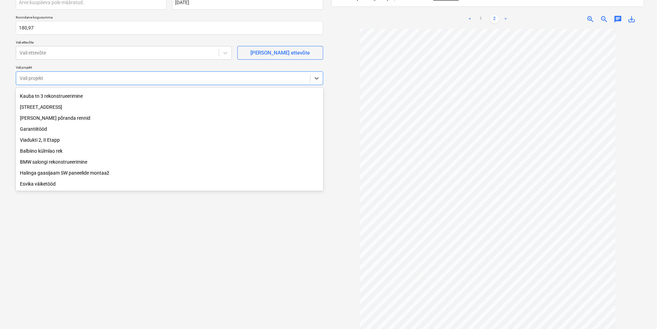
click at [64, 230] on div "Valige dokumendi tüüp või projekt help Koondarve Koondarve nimi help Arve_41234…" at bounding box center [169, 129] width 318 height 390
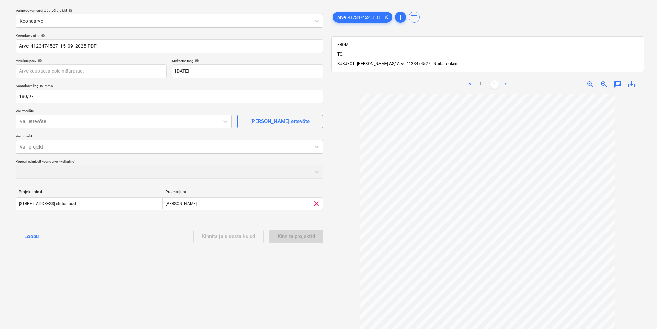
scroll to position [0, 0]
click at [481, 80] on link "1" at bounding box center [481, 84] width 8 height 8
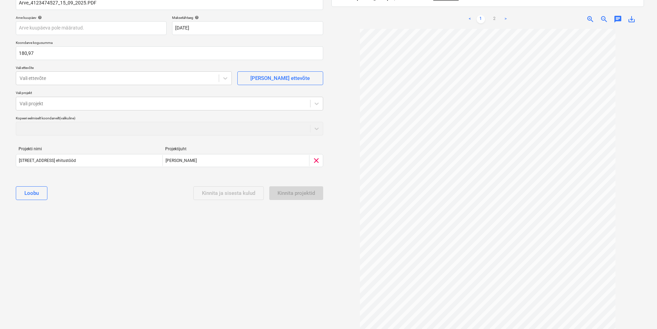
scroll to position [89, 0]
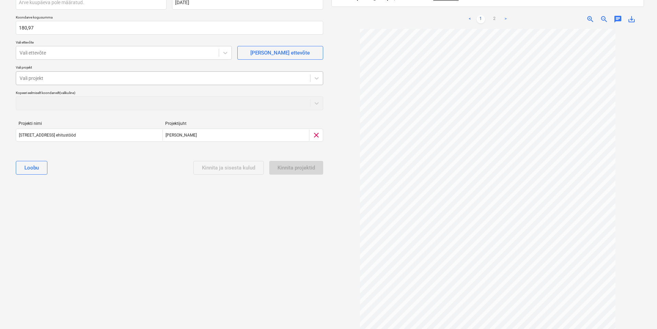
click at [221, 78] on div at bounding box center [163, 78] width 287 height 7
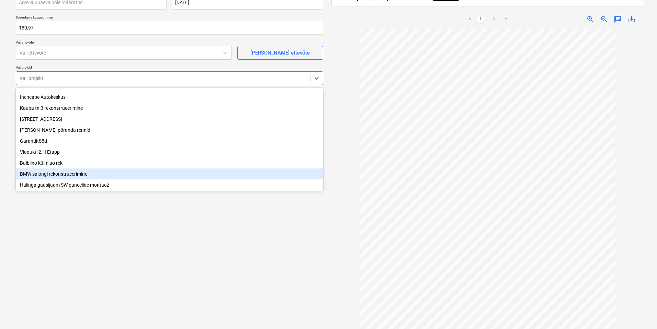
scroll to position [70, 0]
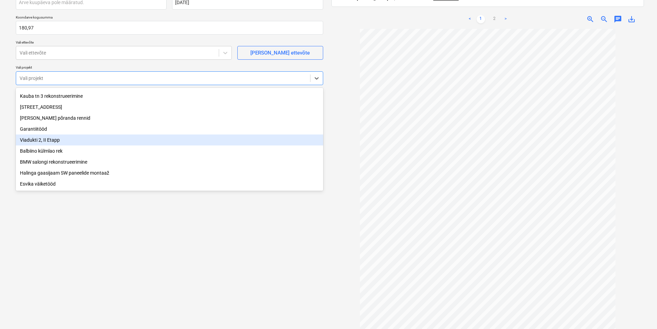
click at [57, 138] on div "Viadukti 2, II Etapp" at bounding box center [169, 140] width 307 height 11
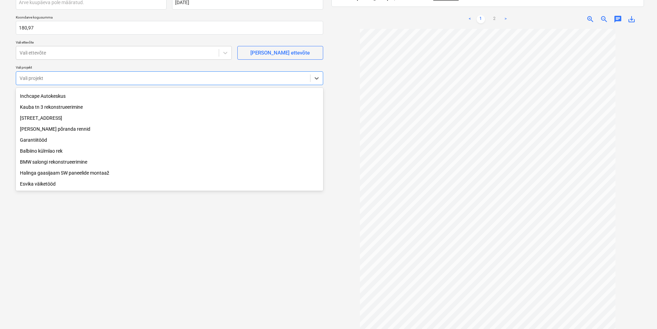
scroll to position [58, 0]
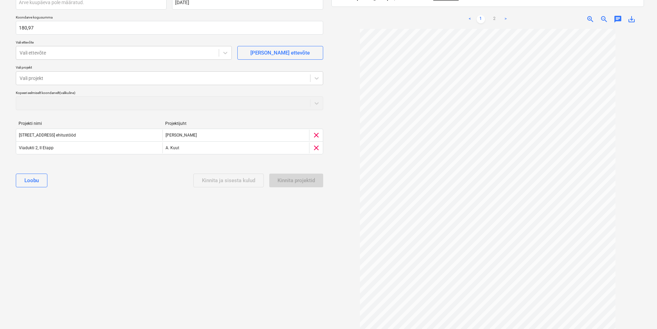
drag, startPoint x: 81, startPoint y: 264, endPoint x: 96, endPoint y: 197, distance: 69.3
click at [81, 264] on div "Valige dokumendi tüüp või projekt help Koondarve Koondarve nimi help Arve_41234…" at bounding box center [169, 129] width 318 height 390
click at [137, 81] on div at bounding box center [163, 78] width 287 height 7
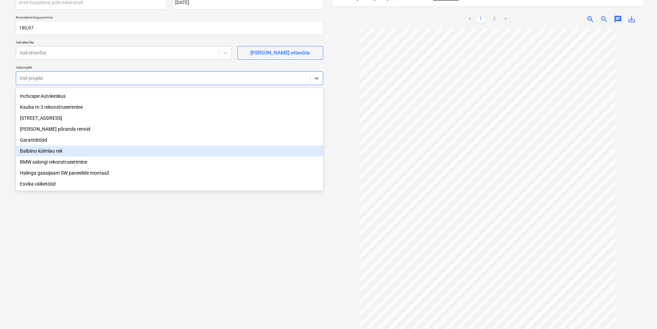
click at [59, 150] on div "Balbiino külmlao rek" at bounding box center [169, 151] width 307 height 11
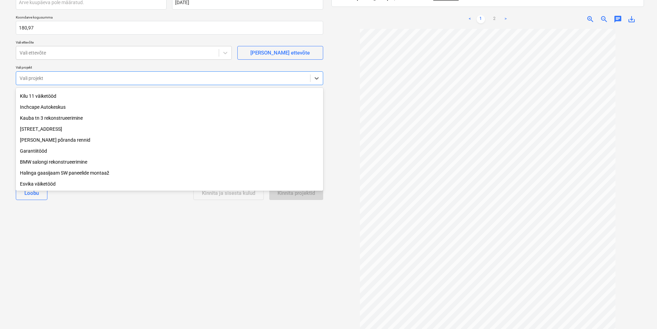
click at [87, 239] on div "Valige dokumendi tüüp või projekt help Koondarve Koondarve nimi help Arve_41234…" at bounding box center [169, 129] width 318 height 390
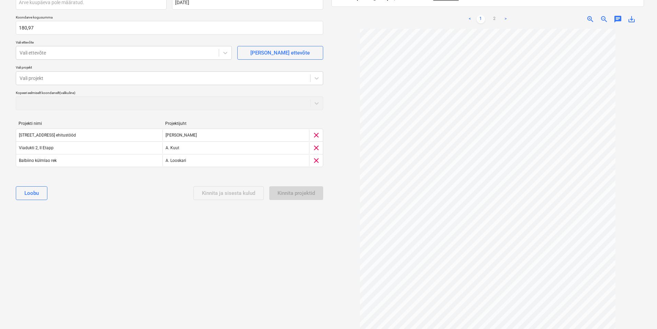
click at [243, 231] on div "Valige dokumendi tüüp või projekt help Koondarve Koondarve nimi help Arve_41234…" at bounding box center [169, 129] width 318 height 390
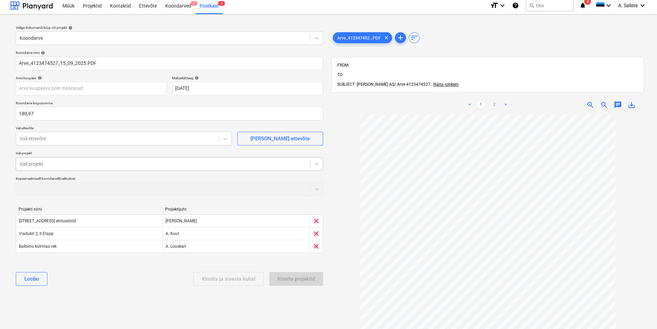
scroll to position [0, 0]
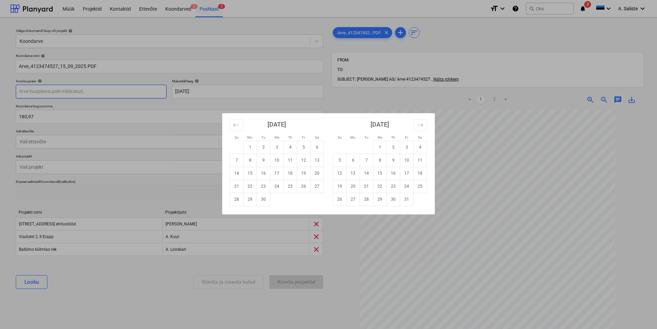
click at [54, 89] on body "Müük Projektid Kontaktid Ettevõte Koondarved 2 Postkast 3 format_size keyboard_…" at bounding box center [328, 164] width 657 height 329
click at [248, 175] on td "15" at bounding box center [250, 173] width 13 height 13
type input "[DATE]"
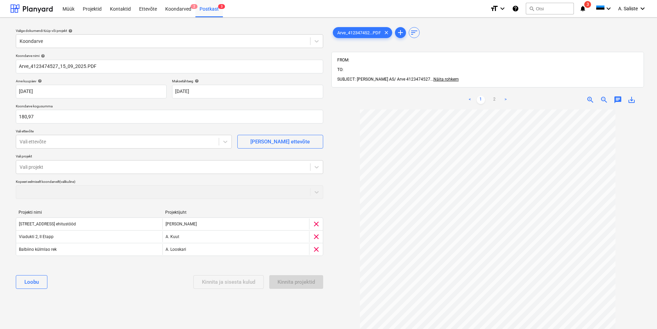
drag, startPoint x: 118, startPoint y: 301, endPoint x: 121, endPoint y: 298, distance: 4.4
click at [118, 299] on div "Valige dokumendi tüüp või projekt help Koondarve Koondarve nimi help Arve_41234…" at bounding box center [169, 222] width 318 height 399
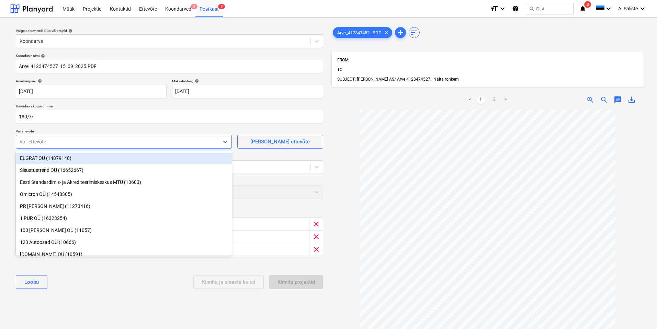
click at [133, 139] on div at bounding box center [118, 141] width 196 height 7
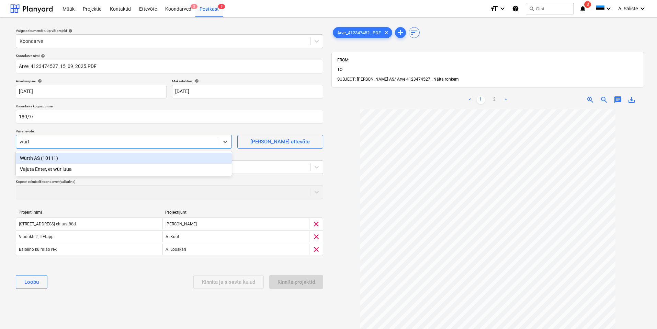
type input "würth"
click at [121, 159] on div "Würth AS (10111)" at bounding box center [124, 158] width 216 height 11
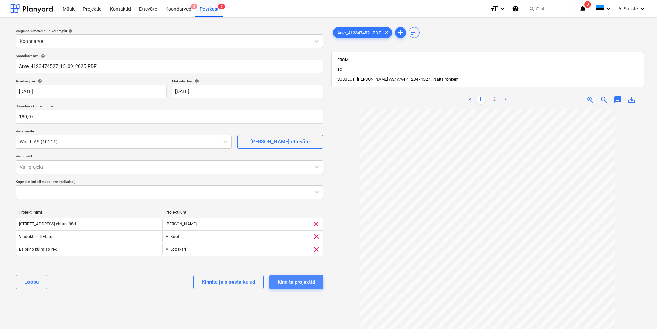
click at [293, 282] on div "Kinnita projektid" at bounding box center [296, 282] width 37 height 9
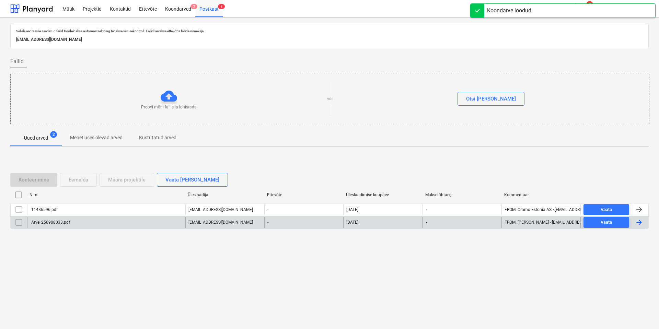
click at [87, 219] on div "Arve_250908033.pdf" at bounding box center [106, 222] width 158 height 11
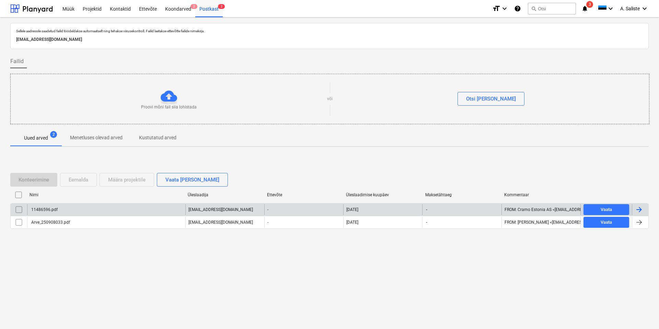
click at [80, 211] on div "11486596.pdf" at bounding box center [106, 209] width 158 height 11
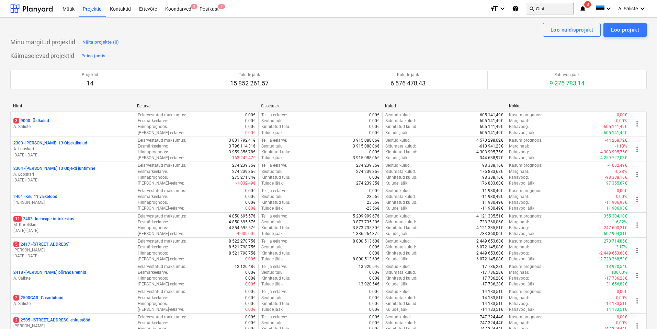
click at [540, 10] on button "search Otsi" at bounding box center [550, 9] width 48 height 12
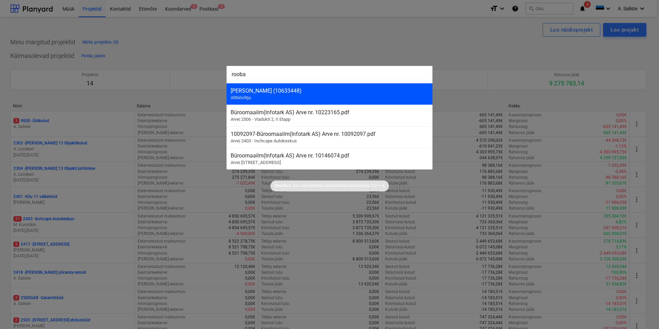
type input "rooba"
click at [276, 92] on div "Roba OÜ (10633448)" at bounding box center [330, 91] width 198 height 7
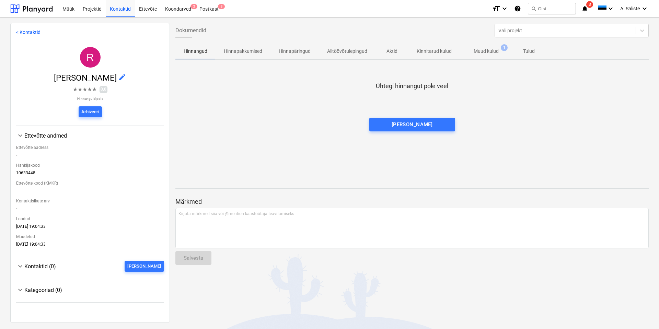
click at [490, 51] on p "Muud kulud" at bounding box center [486, 51] width 25 height 7
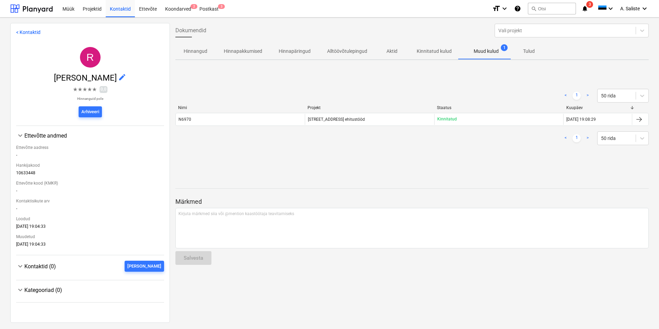
click at [356, 118] on div "[STREET_ADDRESS] ehitustööd" at bounding box center [369, 119] width 129 height 11
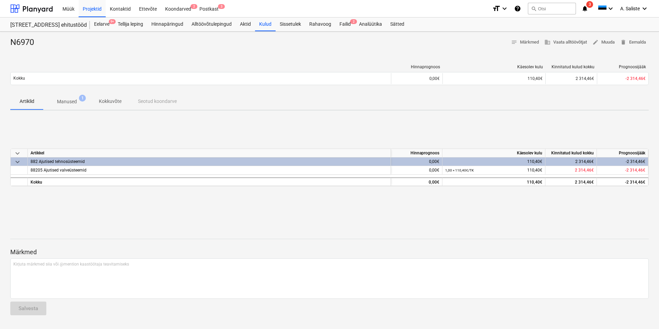
click at [77, 100] on p "Manused" at bounding box center [67, 101] width 20 height 7
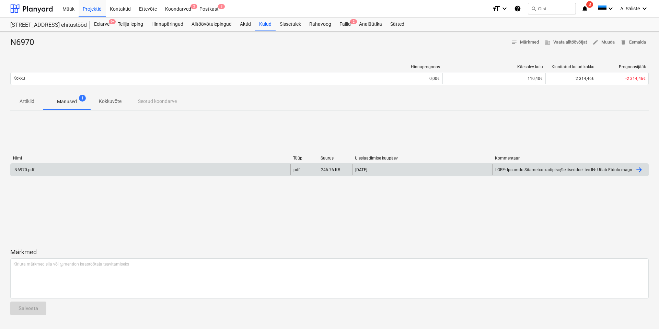
click at [52, 172] on div "N6970.pdf" at bounding box center [151, 170] width 280 height 11
